Goal: Transaction & Acquisition: Purchase product/service

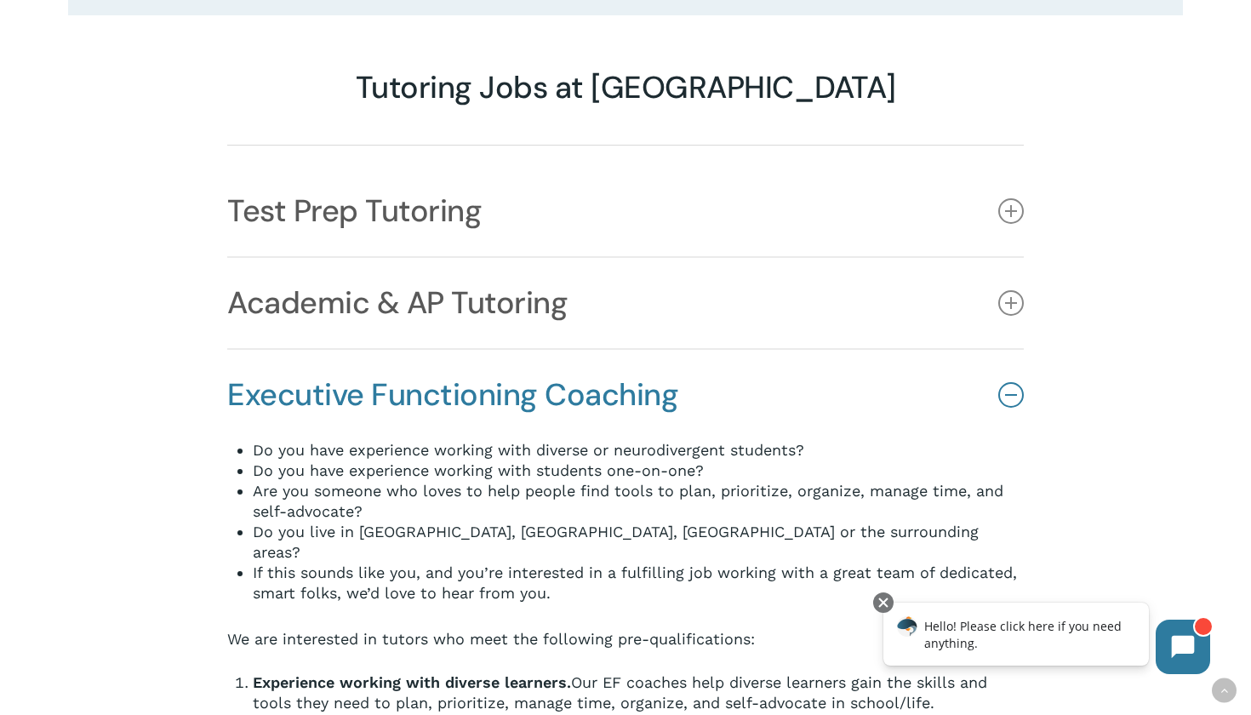
scroll to position [1432, 0]
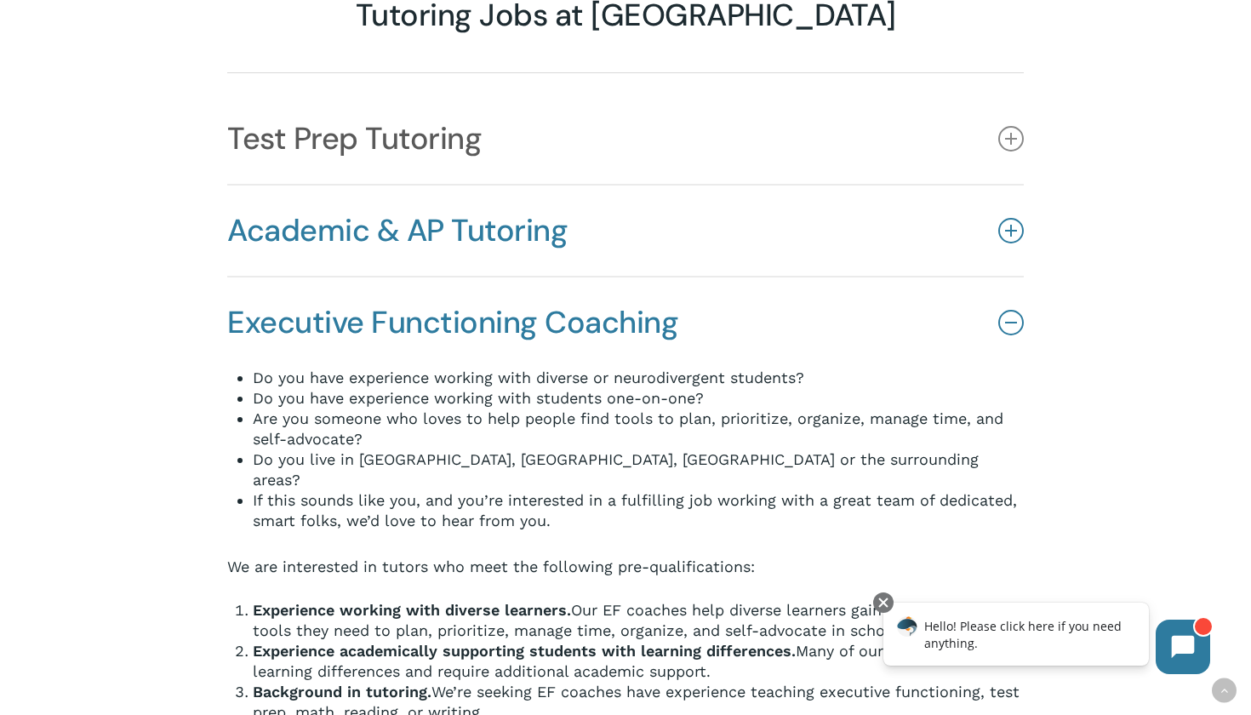
click at [532, 185] on link "Academic & AP Tutoring" at bounding box center [625, 230] width 796 height 90
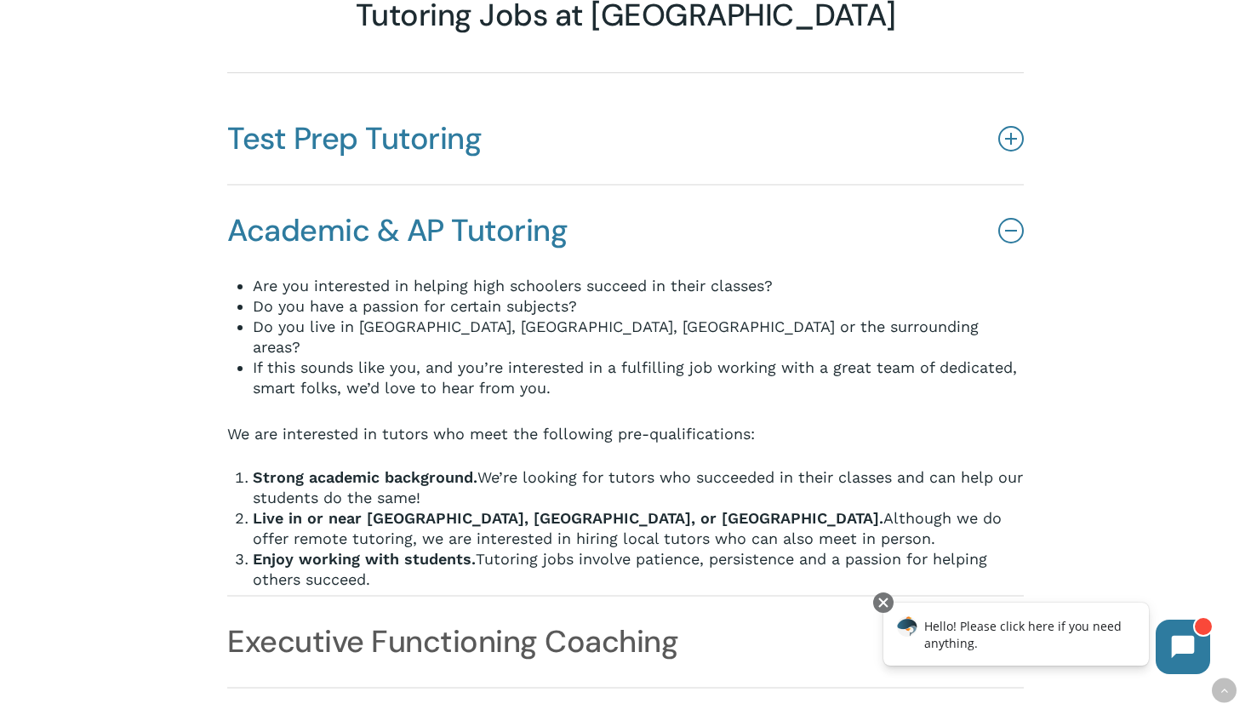
click at [522, 101] on link "Test Prep Tutoring" at bounding box center [625, 139] width 796 height 90
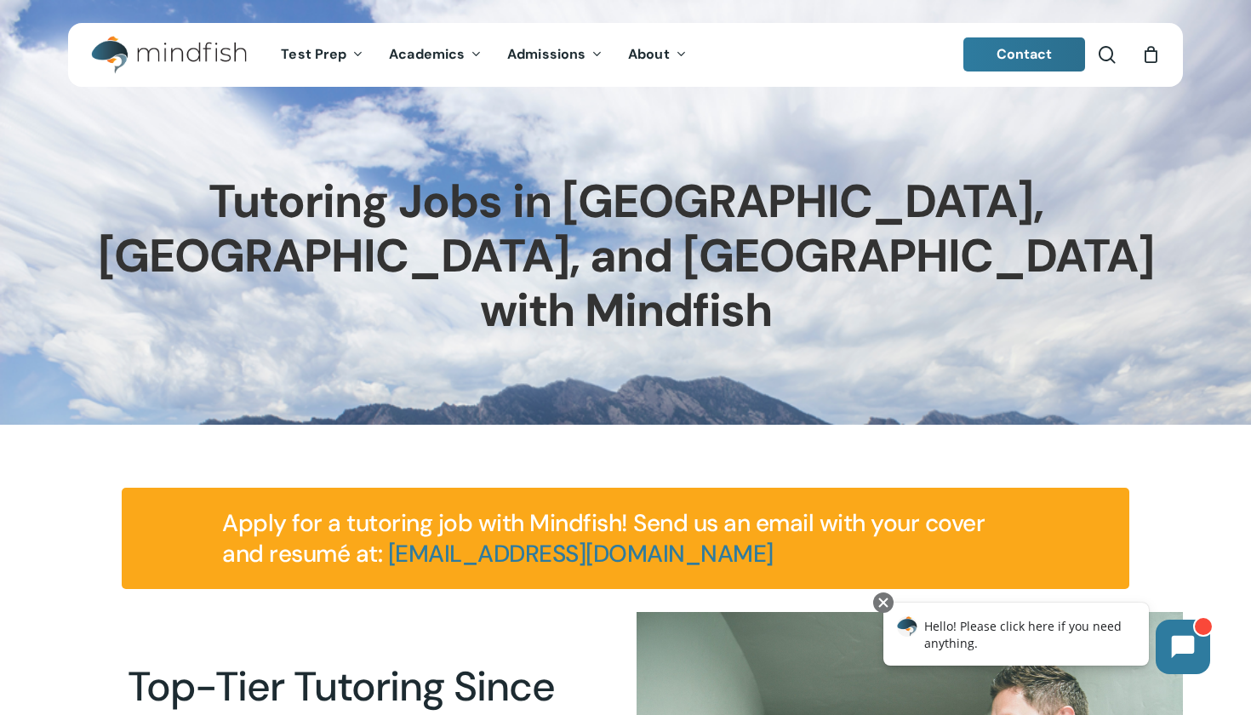
scroll to position [0, 0]
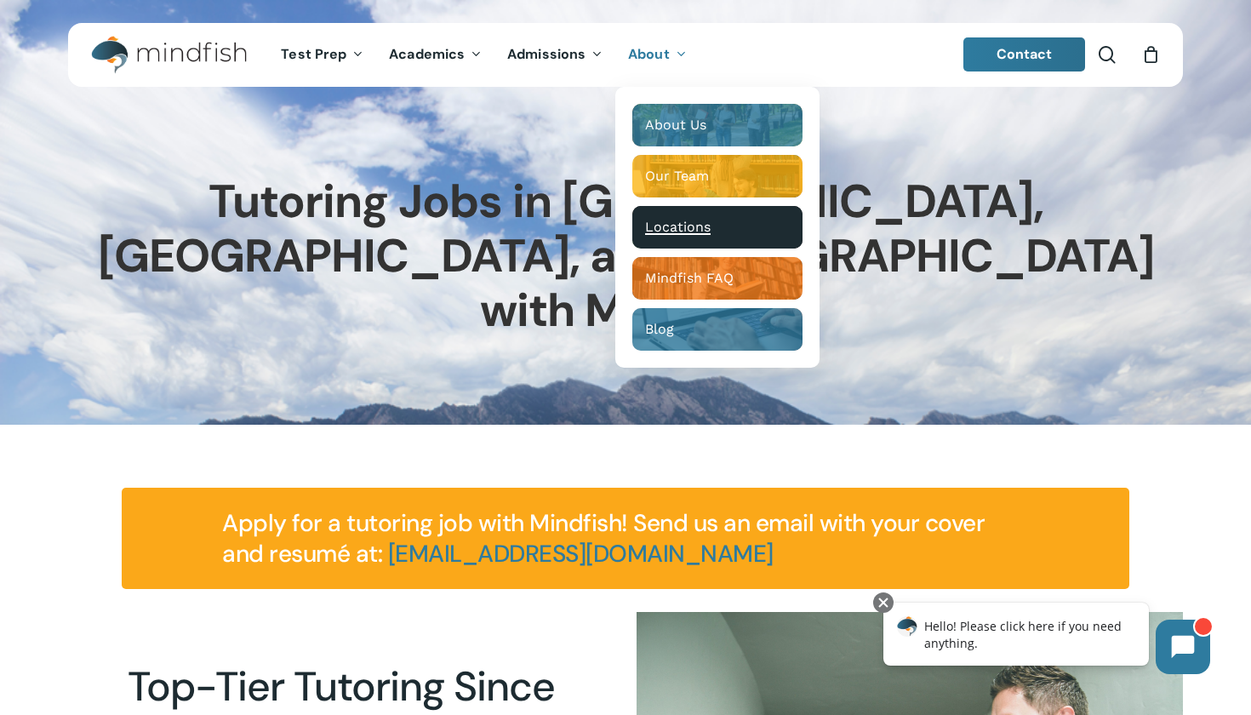
click at [666, 216] on div "Main Menu" at bounding box center [717, 227] width 170 height 43
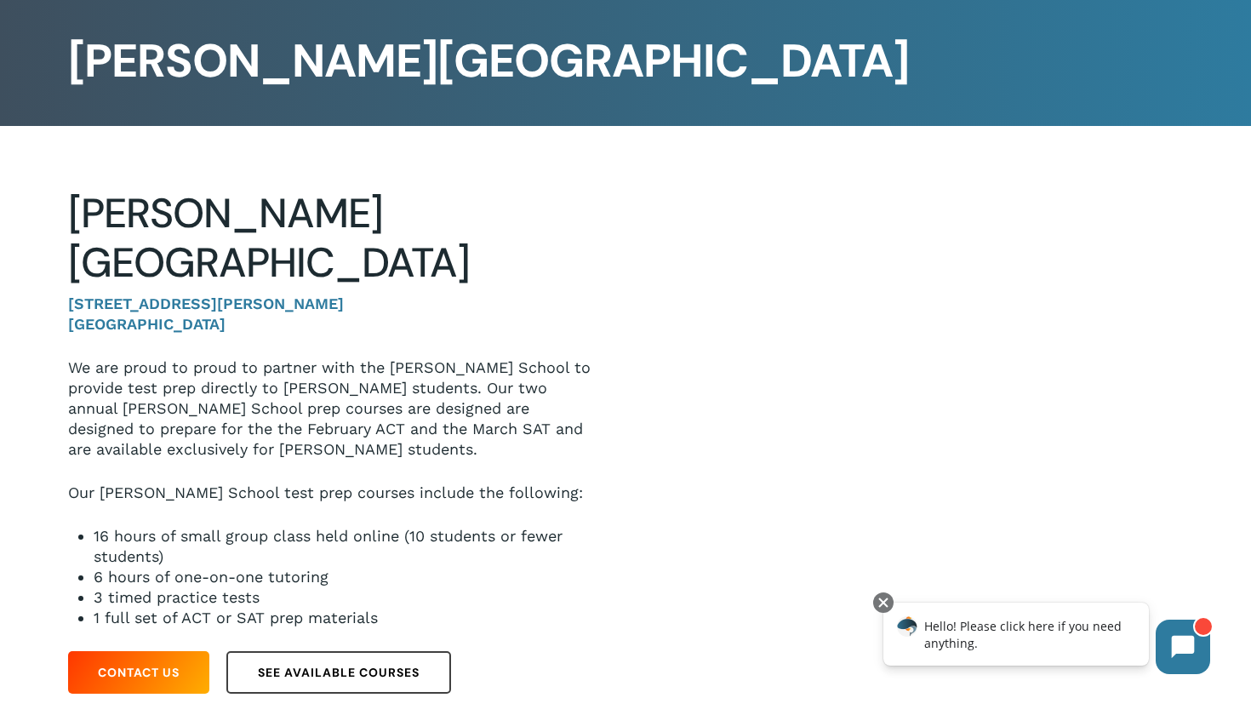
scroll to position [121, 0]
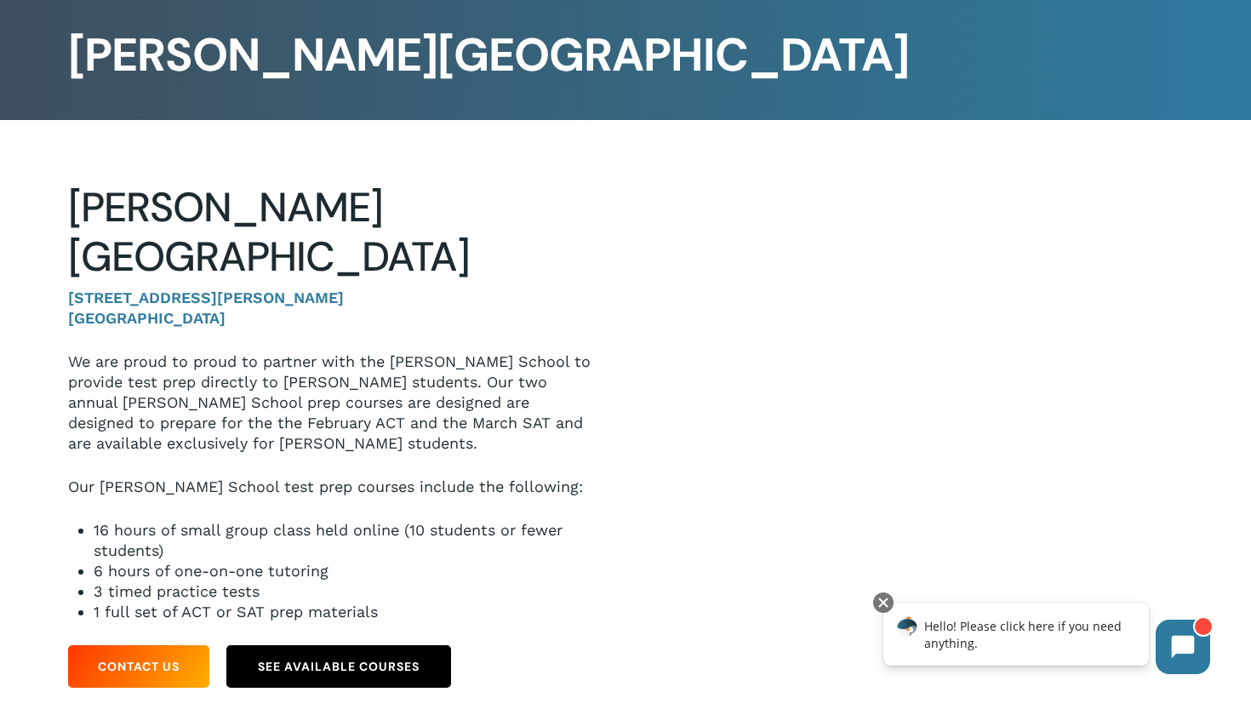
click at [374, 645] on link "See Available Courses" at bounding box center [338, 666] width 225 height 43
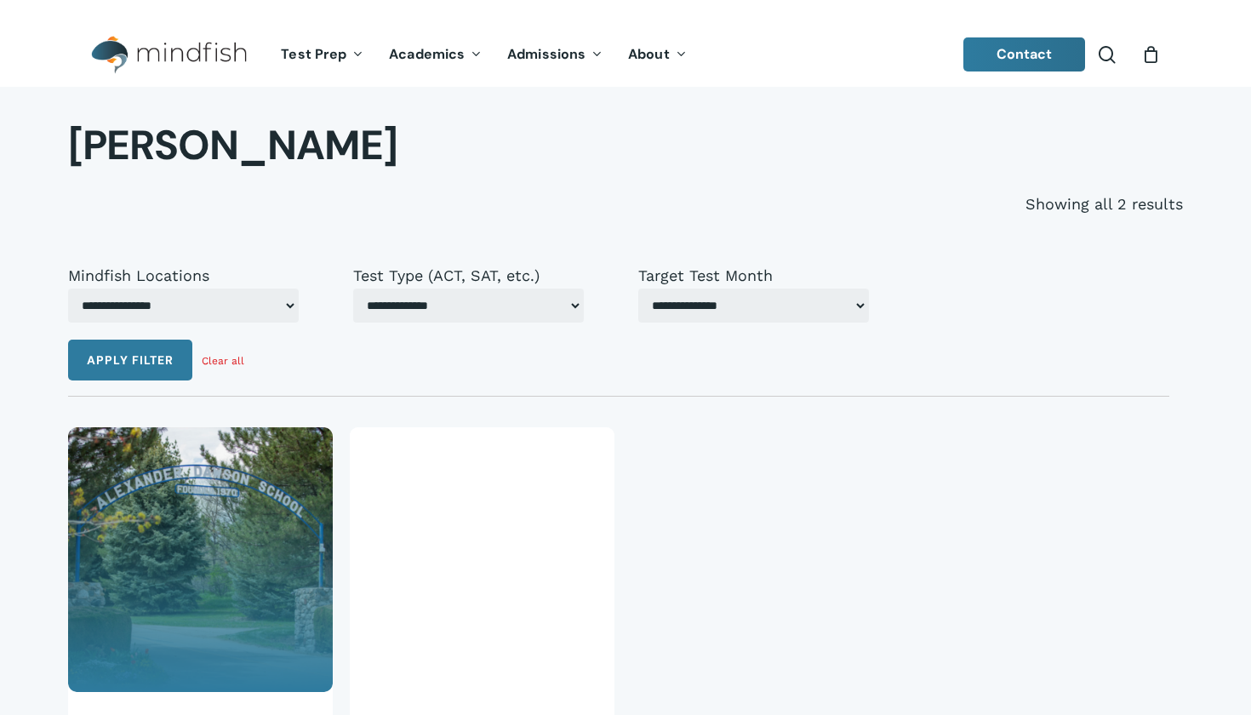
select select "***"
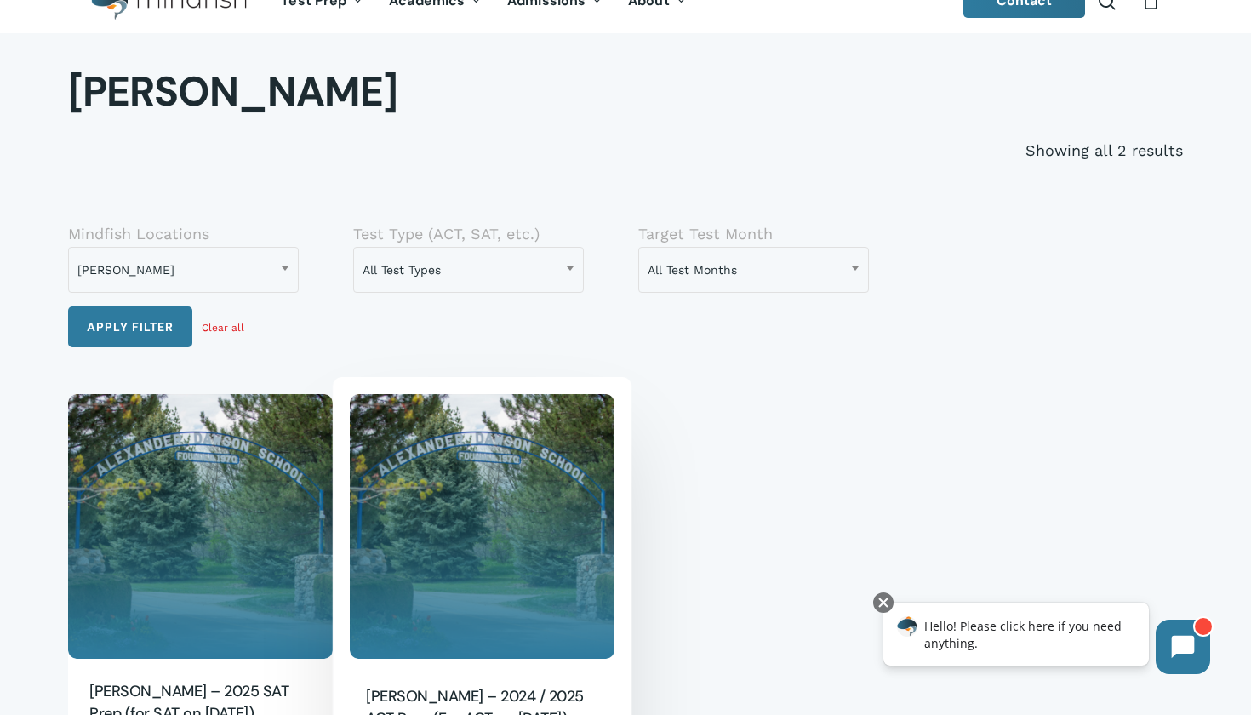
scroll to position [52, 0]
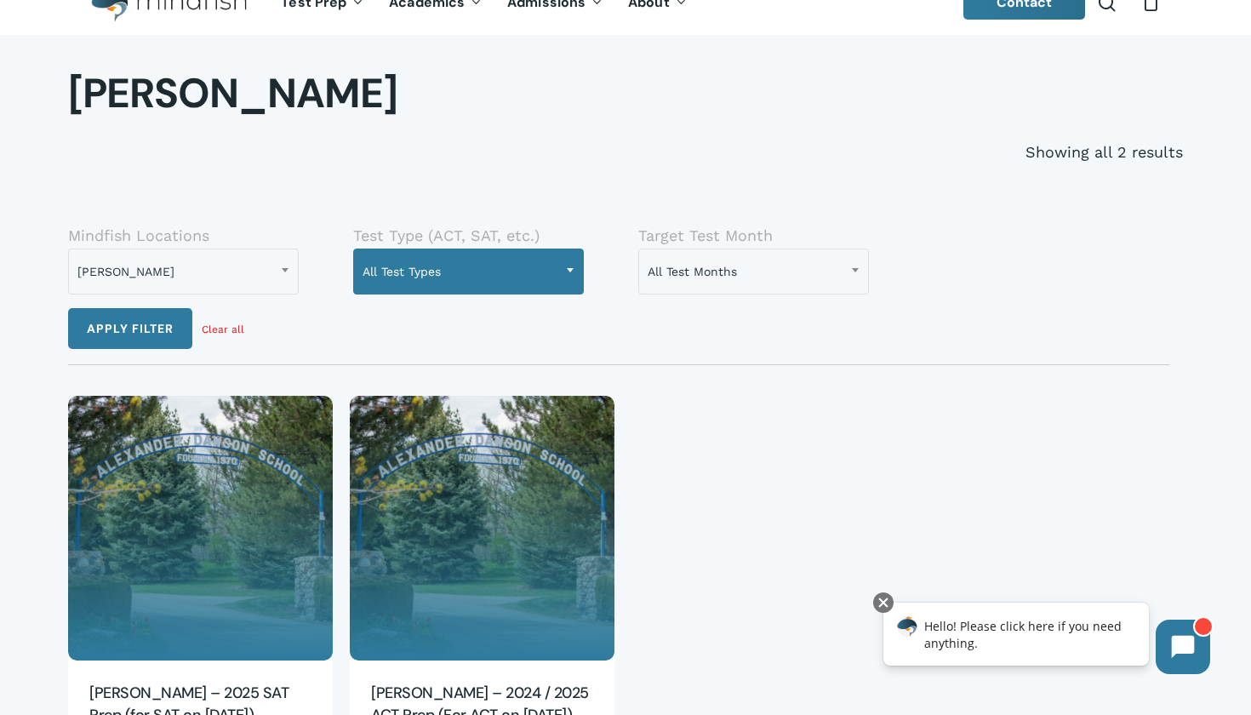
click at [378, 277] on span "All Test Types" at bounding box center [468, 272] width 229 height 36
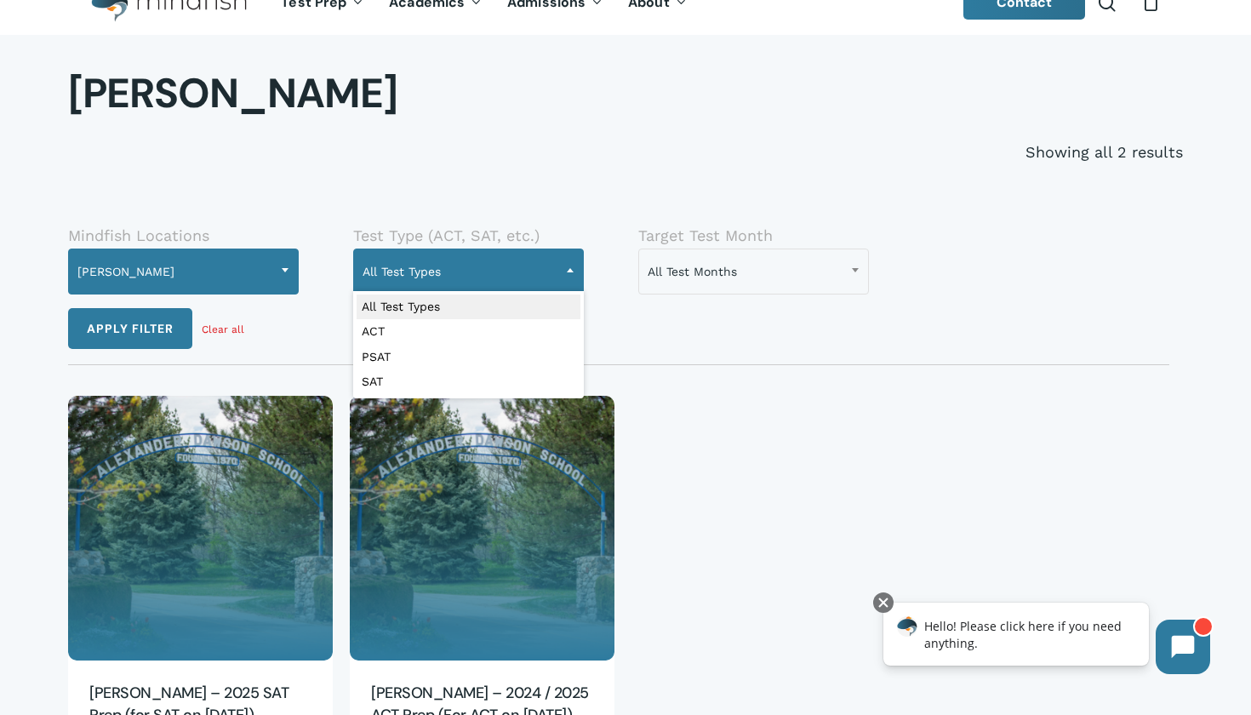
click at [262, 290] on body "Skip to main content Hit enter to search or ESC to close Search Close Search se…" at bounding box center [625, 611] width 1251 height 1326
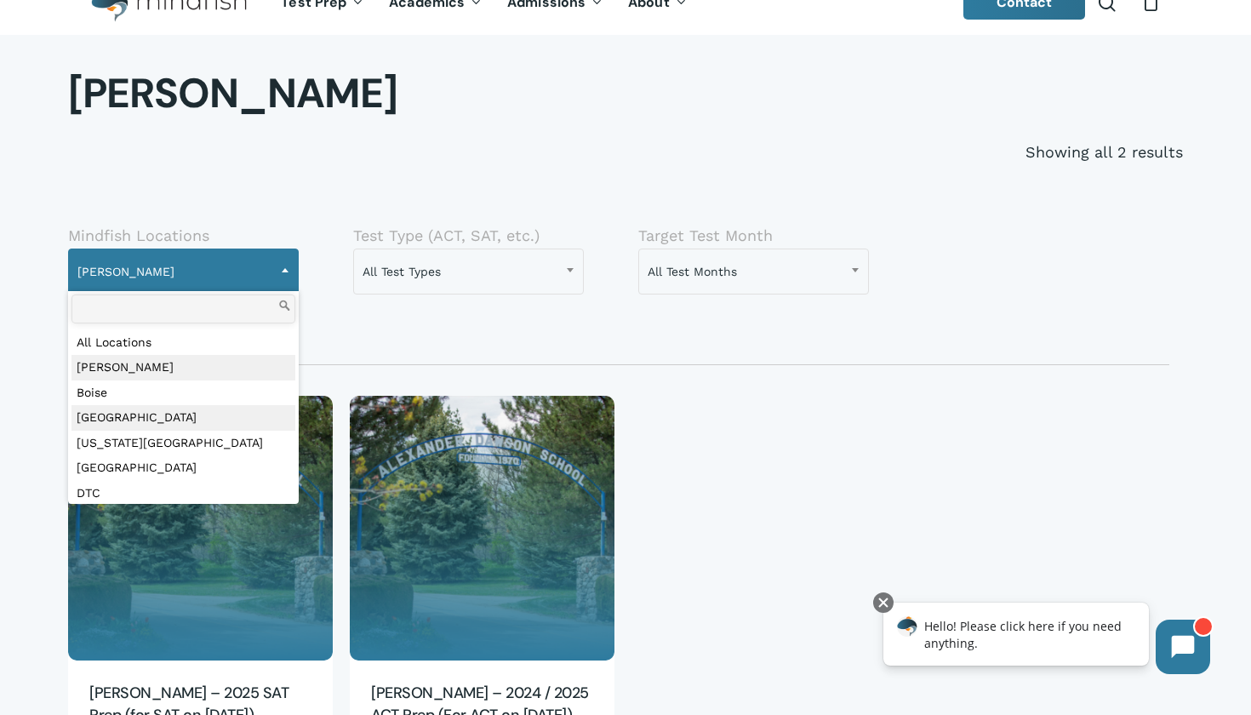
select select "***"
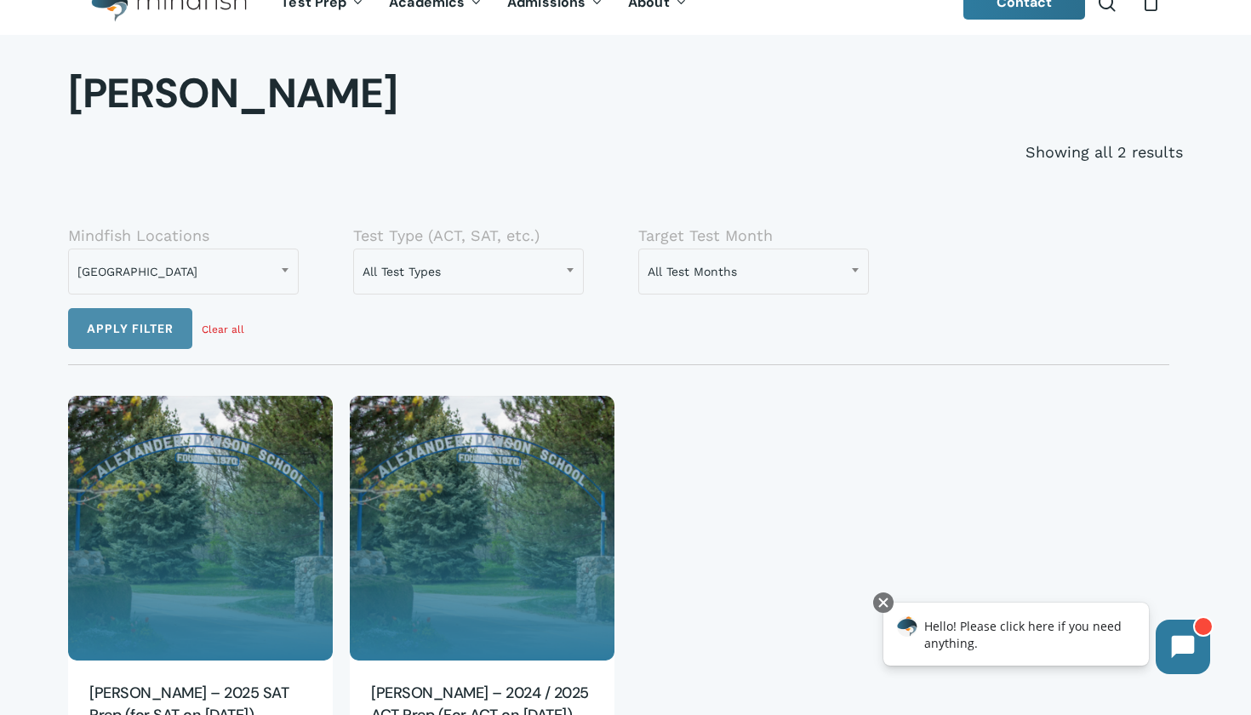
click at [169, 326] on button "Apply filter" at bounding box center [130, 328] width 124 height 41
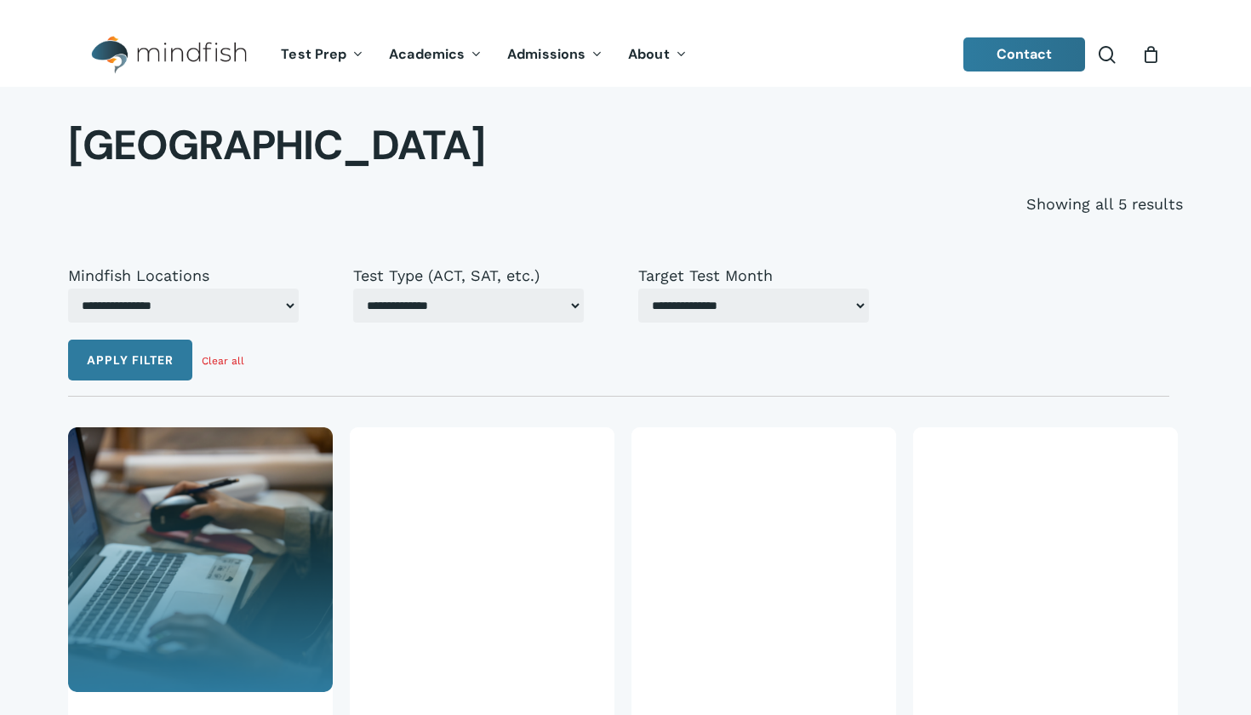
select select "***"
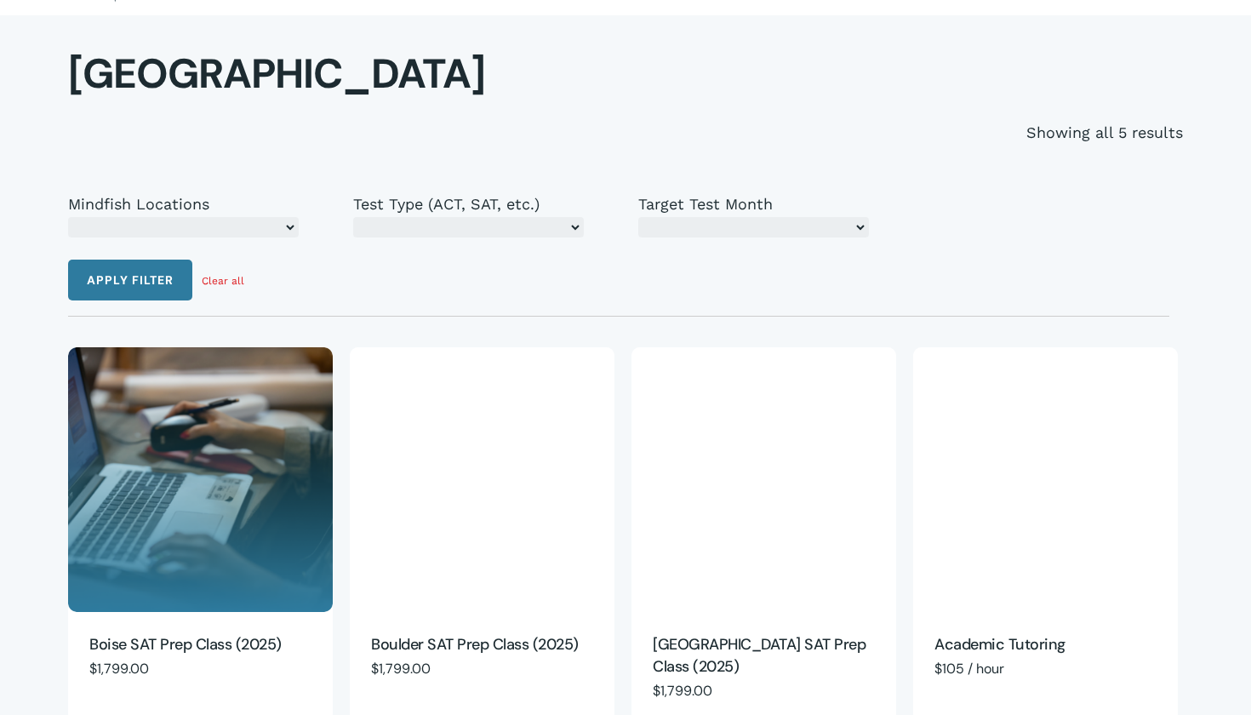
select select "***"
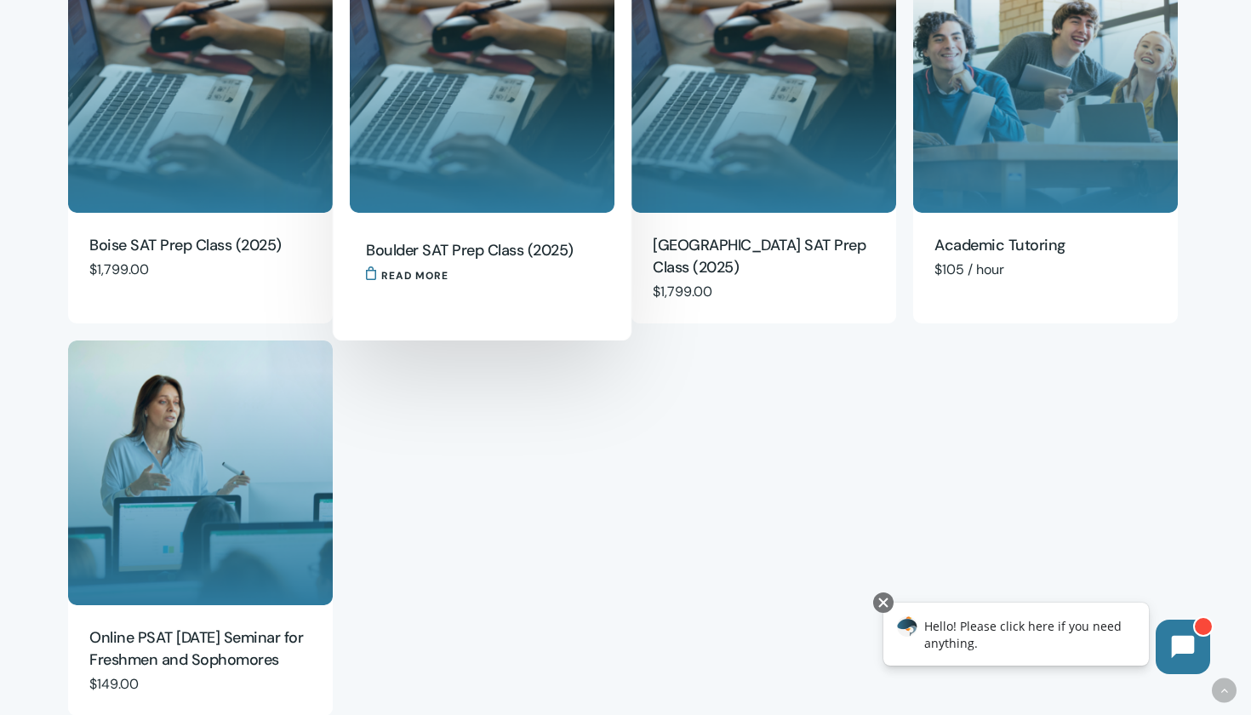
scroll to position [319, 0]
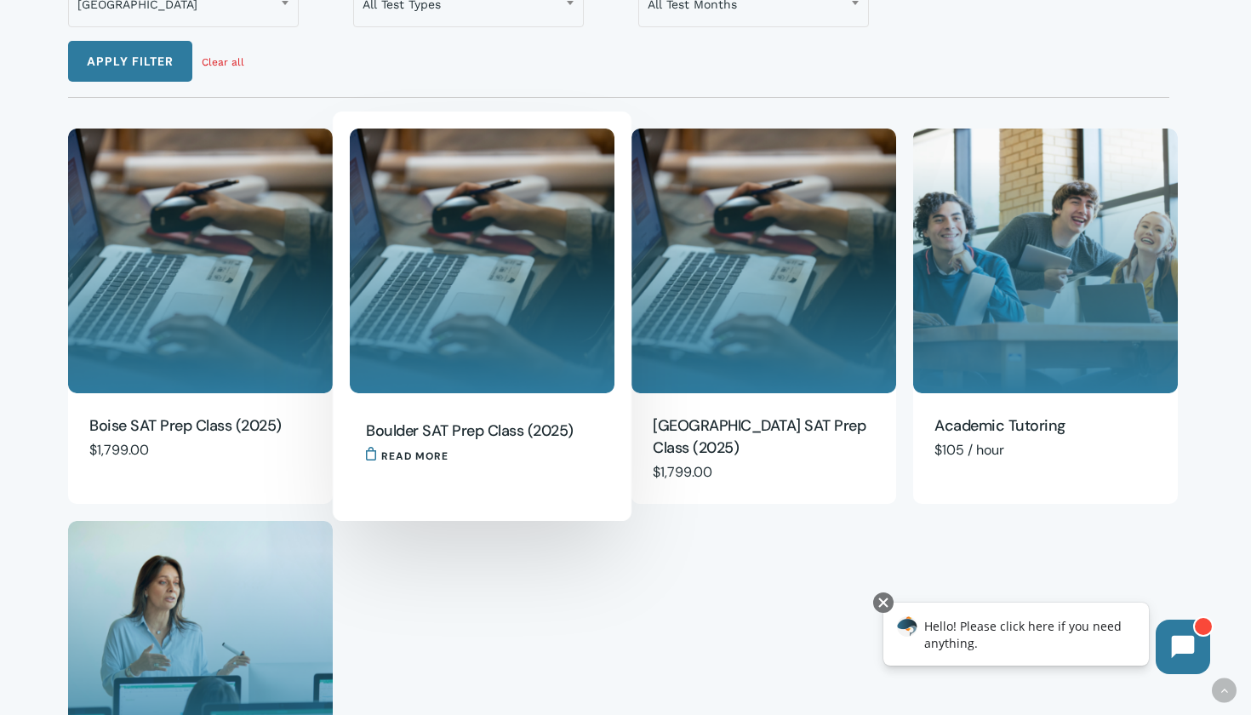
click at [414, 271] on img "Boulder SAT Prep Class (2025)" at bounding box center [482, 260] width 265 height 265
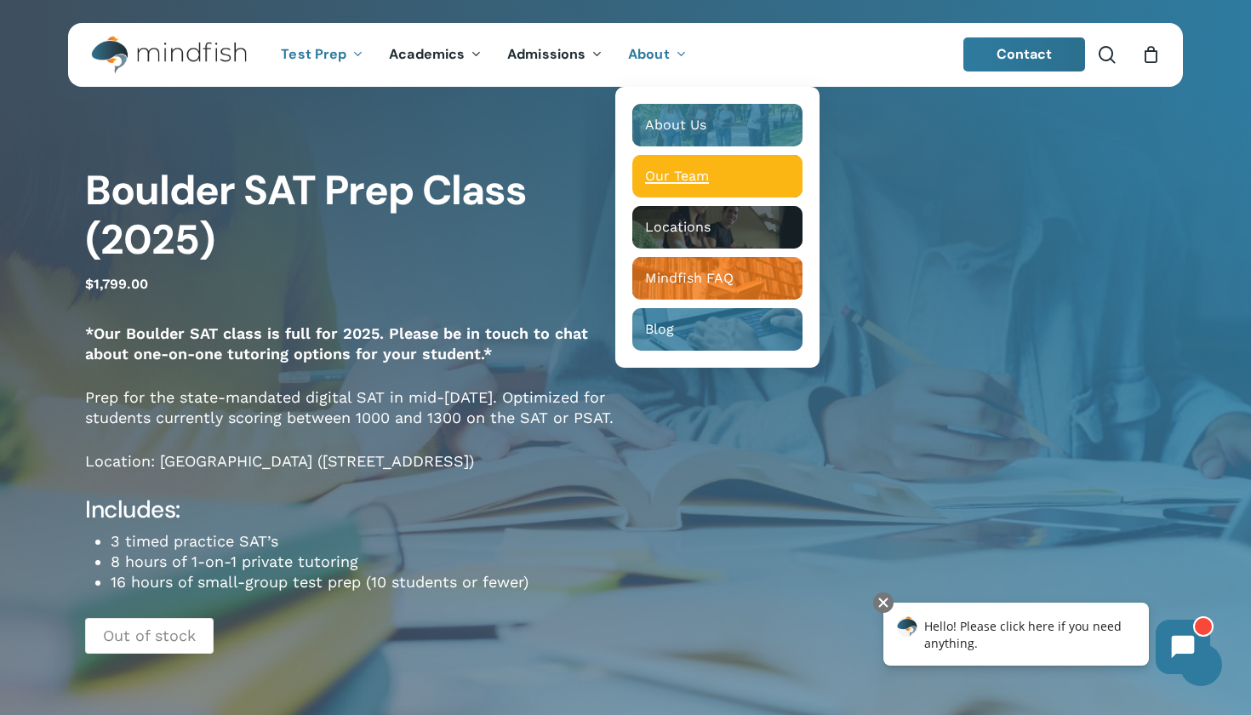
click at [682, 180] on span "Our Team" at bounding box center [677, 176] width 64 height 16
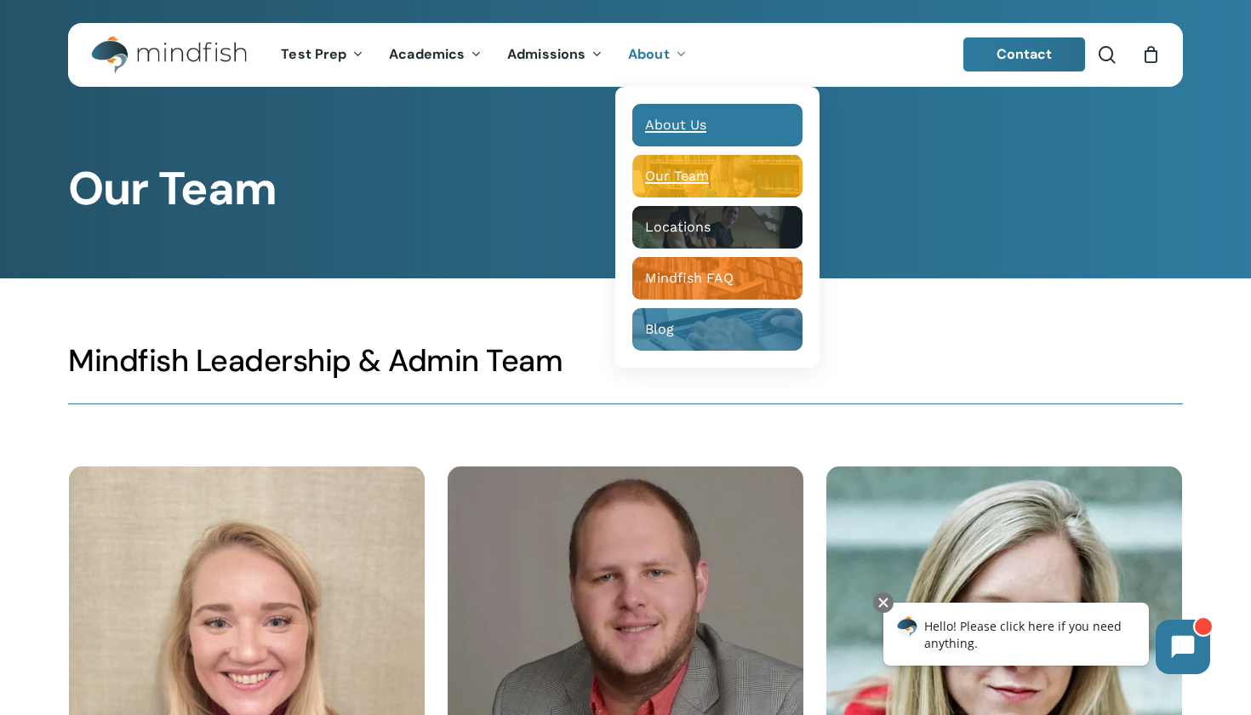
click at [680, 119] on span "About Us" at bounding box center [675, 125] width 61 height 16
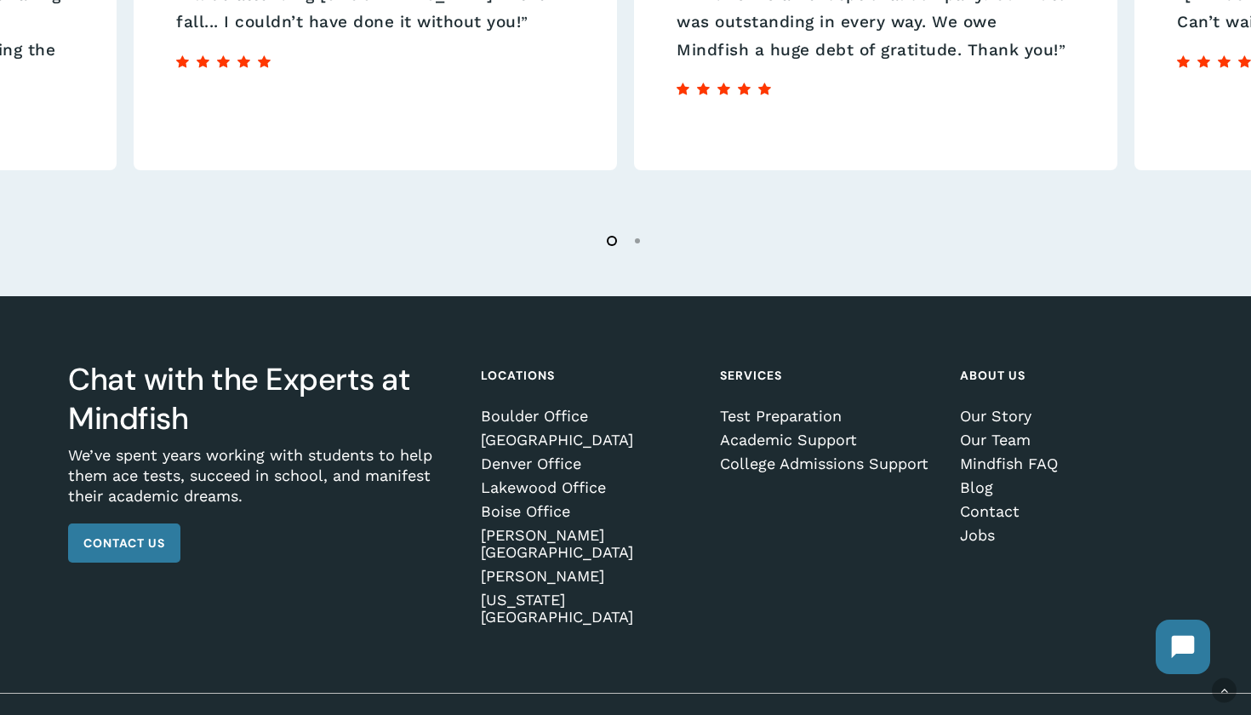
scroll to position [2900, 0]
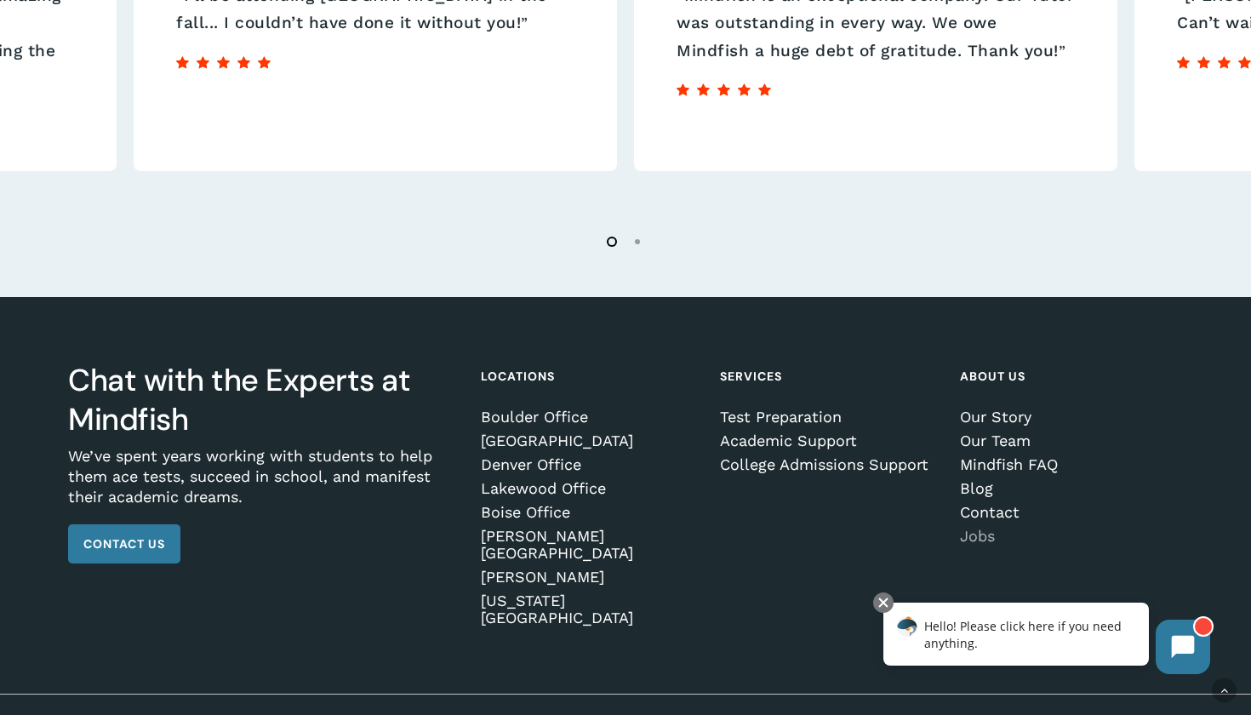
click at [987, 534] on link "Jobs" at bounding box center [1068, 535] width 217 height 17
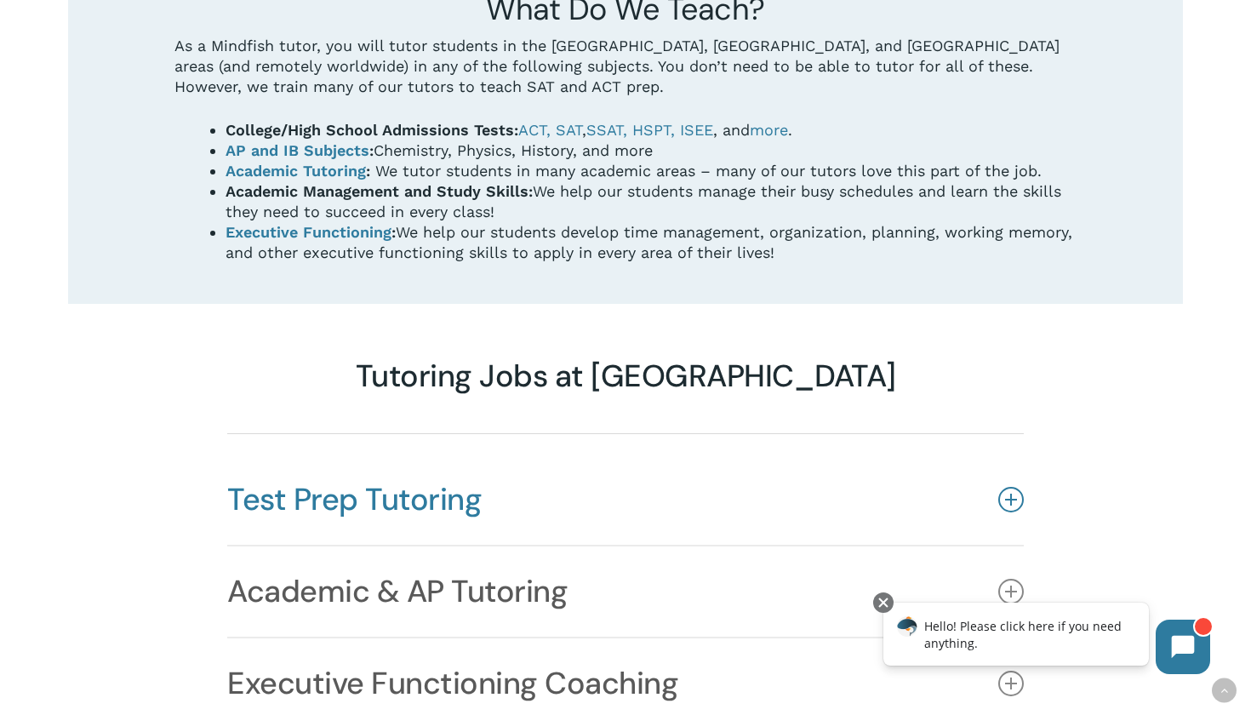
scroll to position [1073, 0]
click at [835, 453] on link "Test Prep Tutoring" at bounding box center [625, 498] width 796 height 90
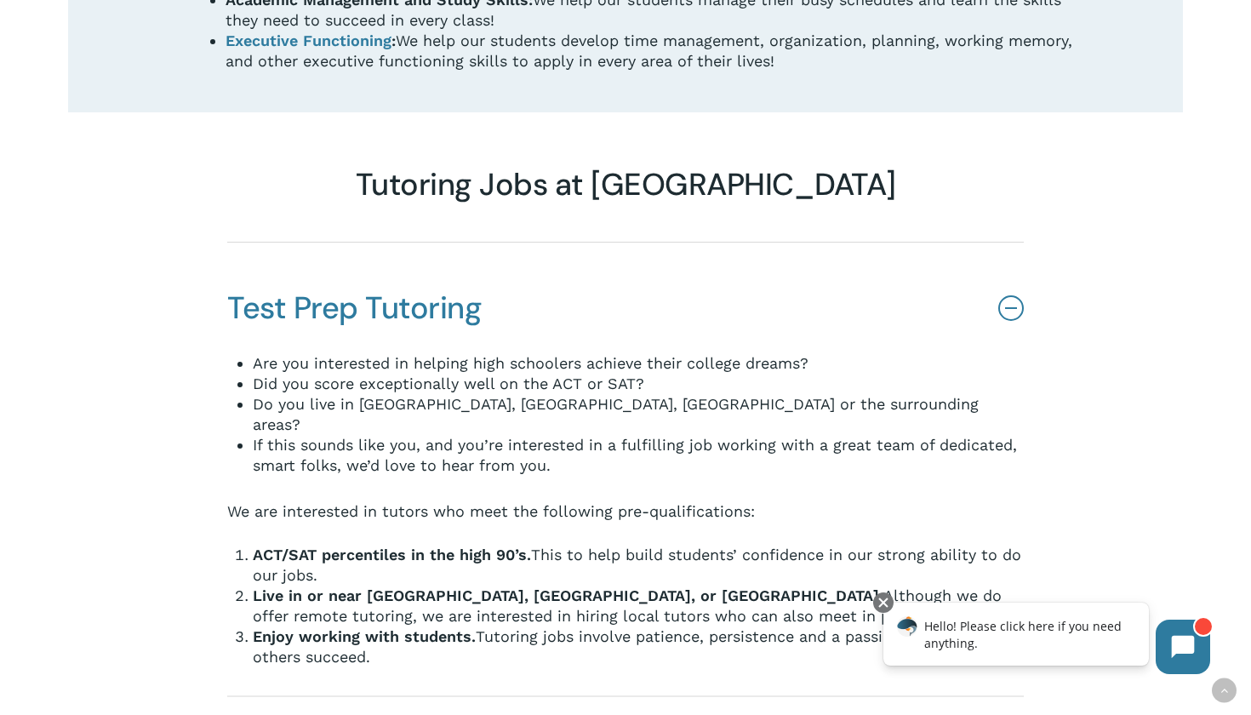
scroll to position [1319, 0]
